Goal: Complete application form

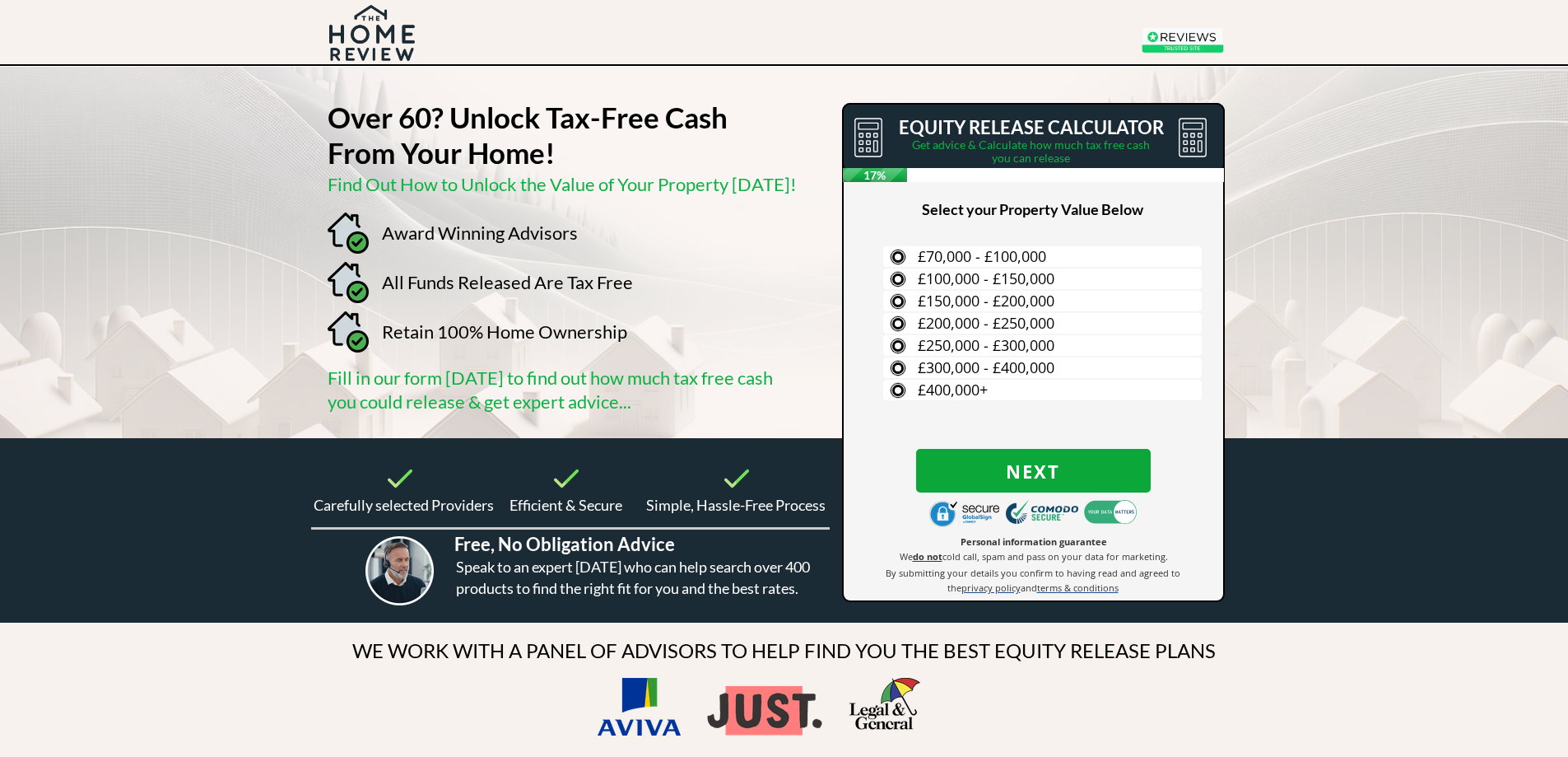
click at [1050, 469] on span "Next" at bounding box center [1033, 471] width 235 height 22
click at [894, 390] on label "£400,000+" at bounding box center [1042, 390] width 318 height 21
click at [0, 0] on input "£400,000+" at bounding box center [0, 0] width 0 height 0
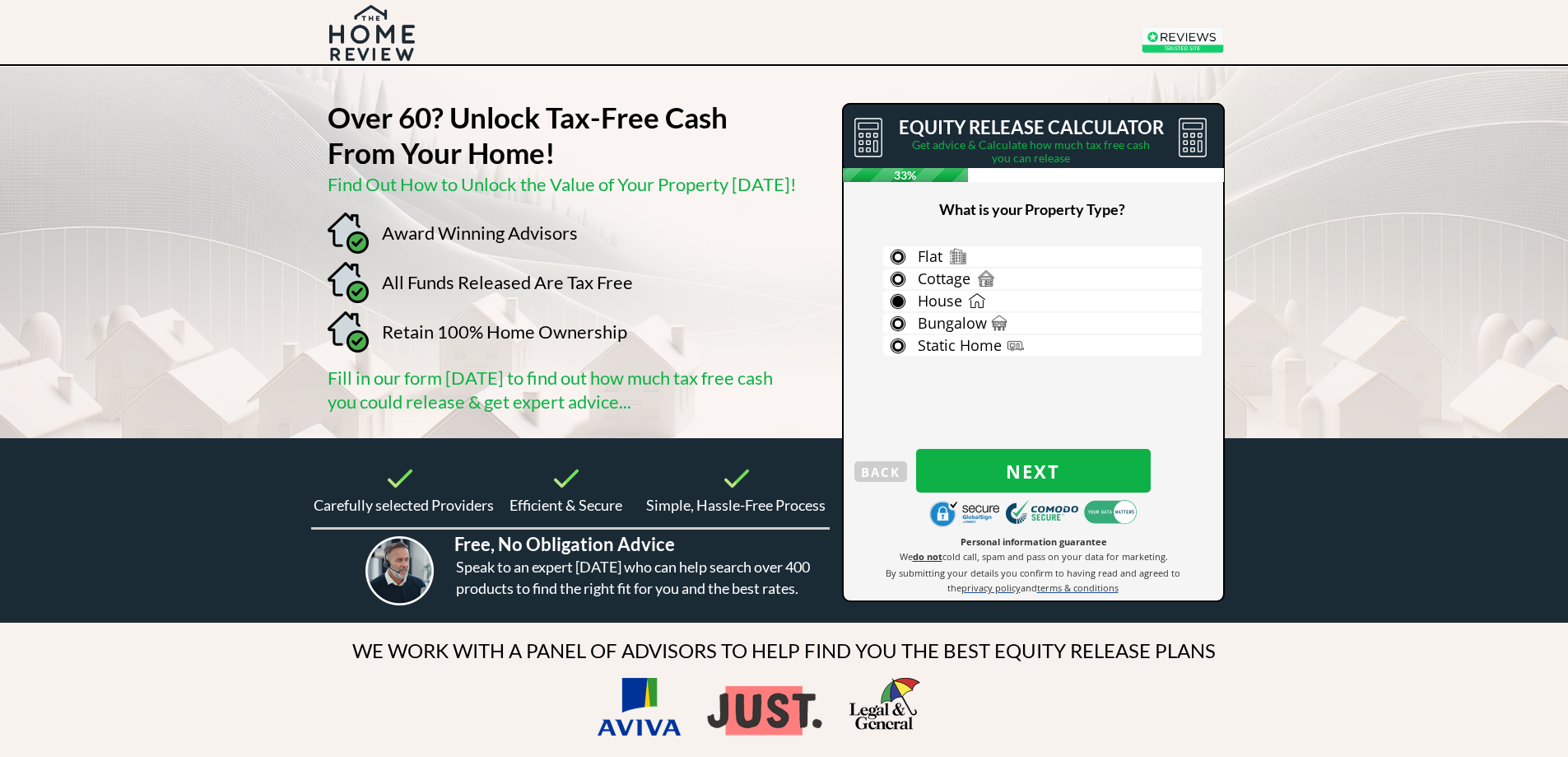
click at [897, 301] on label "House" at bounding box center [1042, 301] width 318 height 21
click at [0, 0] on input "House" at bounding box center [0, 0] width 0 height 0
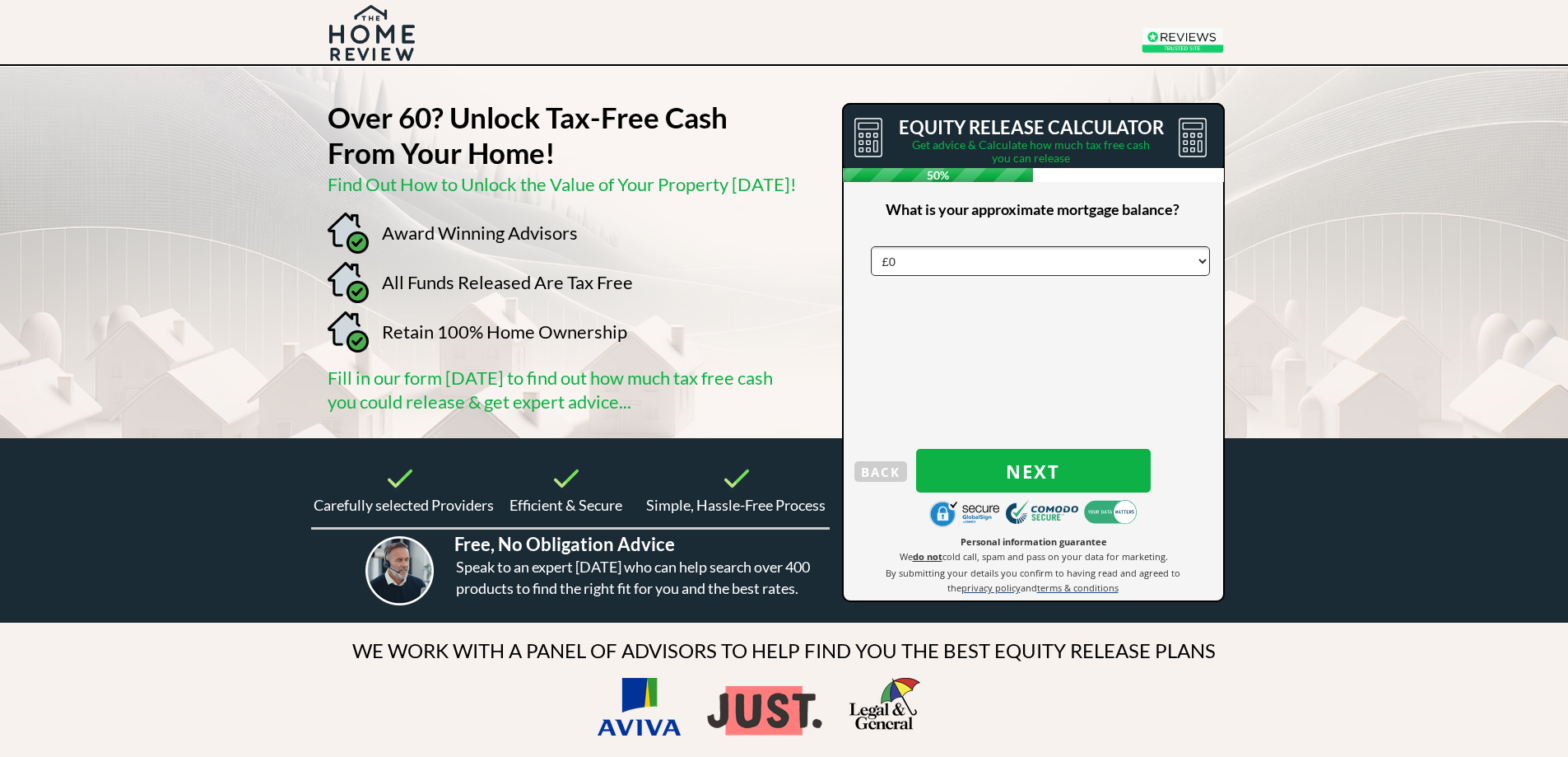
click at [1100, 265] on select "£0 £5,000 £10,000 £15,000 £20,000 £25,000 £30,000 £35,000 £40,000 £45,000 £50,0…" at bounding box center [1040, 261] width 339 height 30
click at [1300, 177] on div at bounding box center [784, 251] width 1568 height 371
